Goal: Register for event/course

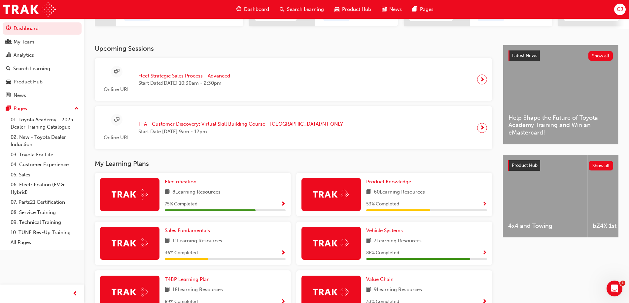
scroll to position [66, 0]
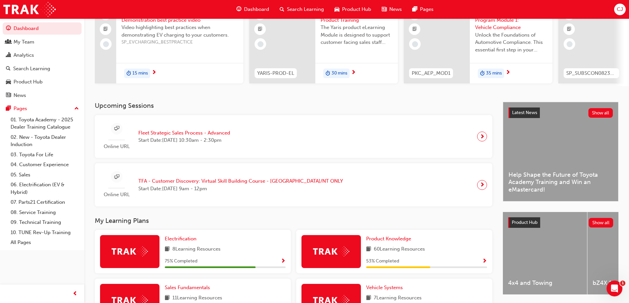
click at [199, 134] on span "Fleet Strategic Sales Process - Advanced" at bounding box center [184, 133] width 92 height 8
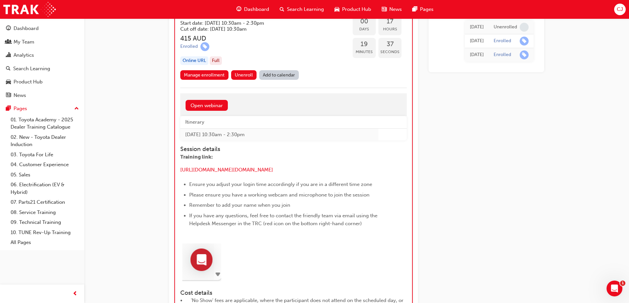
scroll to position [801, 0]
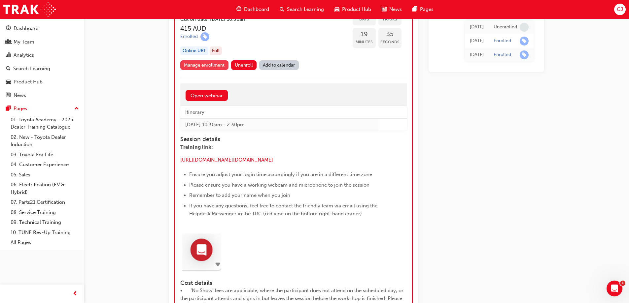
click at [210, 66] on link "Manage enrollment" at bounding box center [204, 65] width 48 height 10
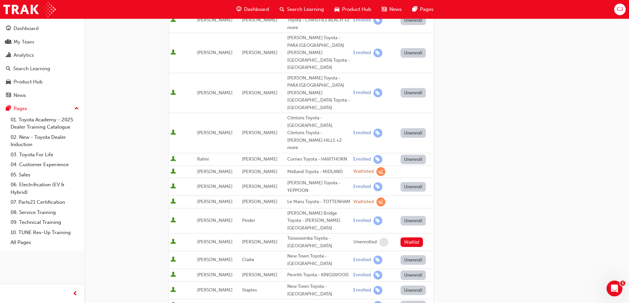
scroll to position [297, 0]
